Goal: Task Accomplishment & Management: Complete application form

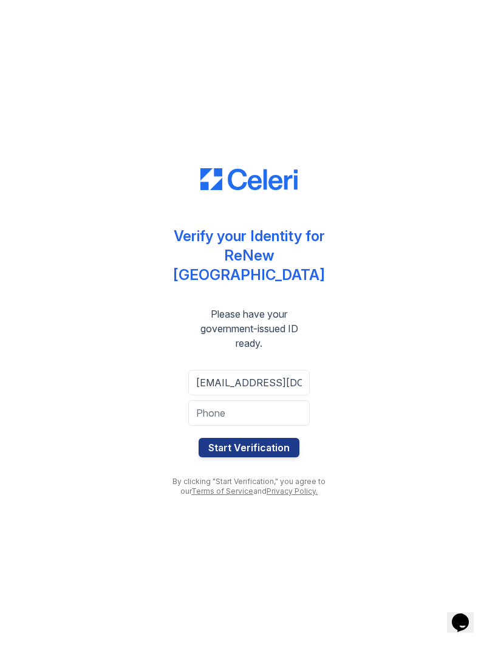
type input "eniyawest894@gmail.com"
click at [189, 424] on input "tel" at bounding box center [249, 413] width 122 height 26
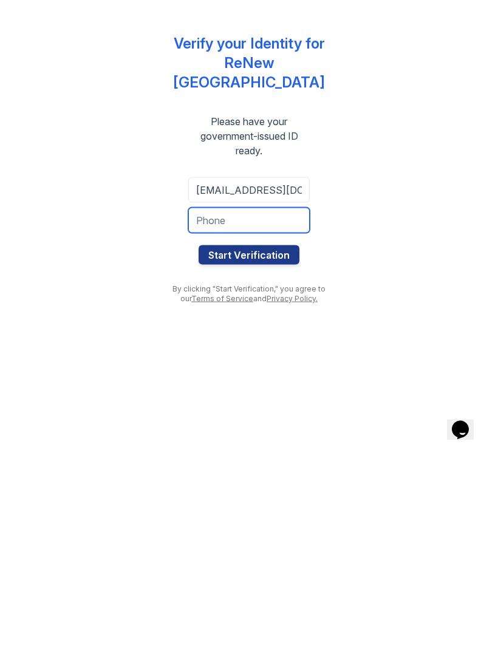
type input "3233501305"
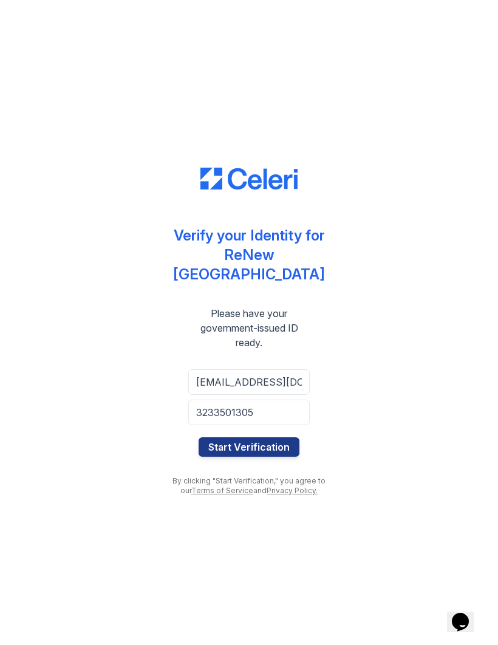
click at [284, 453] on button "Start Verification" at bounding box center [249, 447] width 101 height 19
